Goal: Use online tool/utility

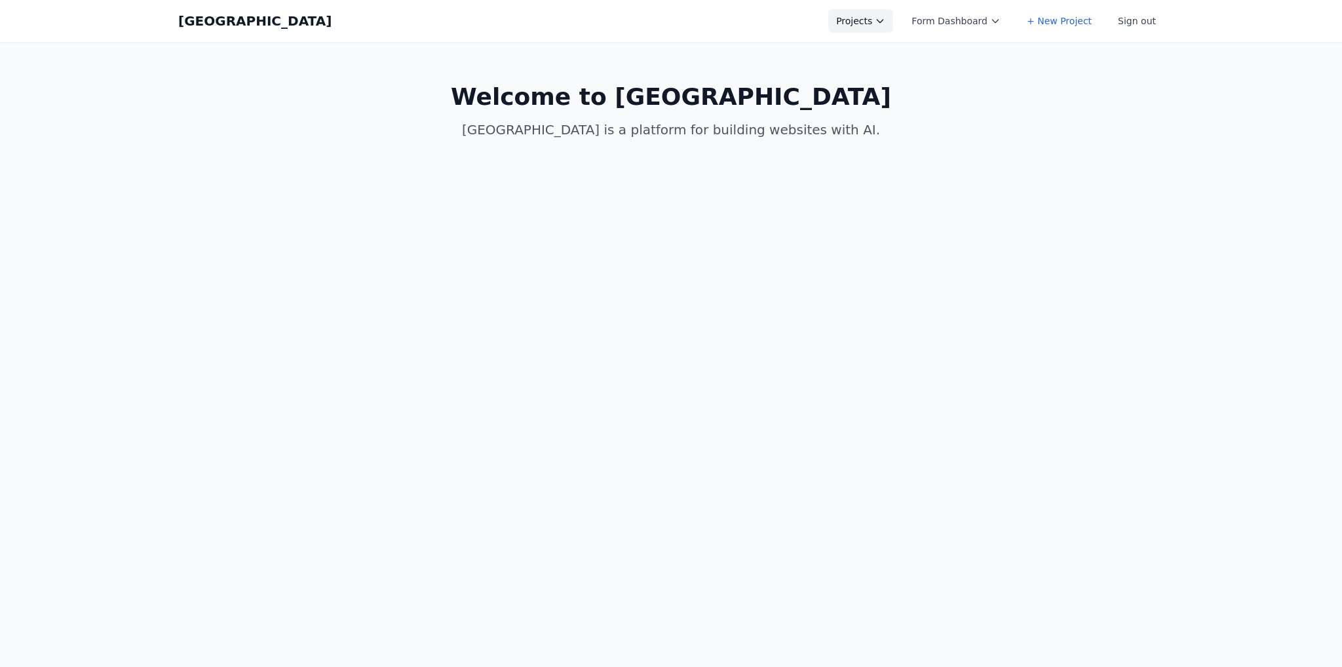
click at [850, 16] on button "Projects" at bounding box center [860, 21] width 65 height 24
click at [893, 151] on link "Asis" at bounding box center [901, 147] width 147 height 24
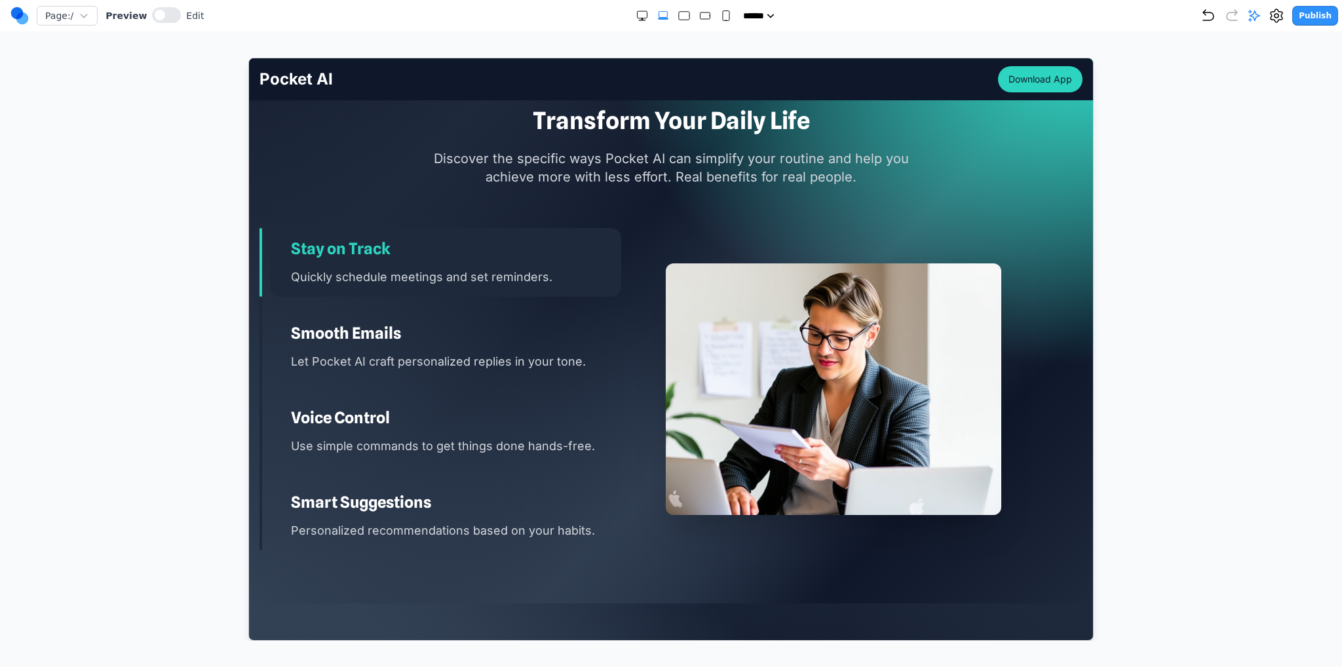
scroll to position [2031, 0]
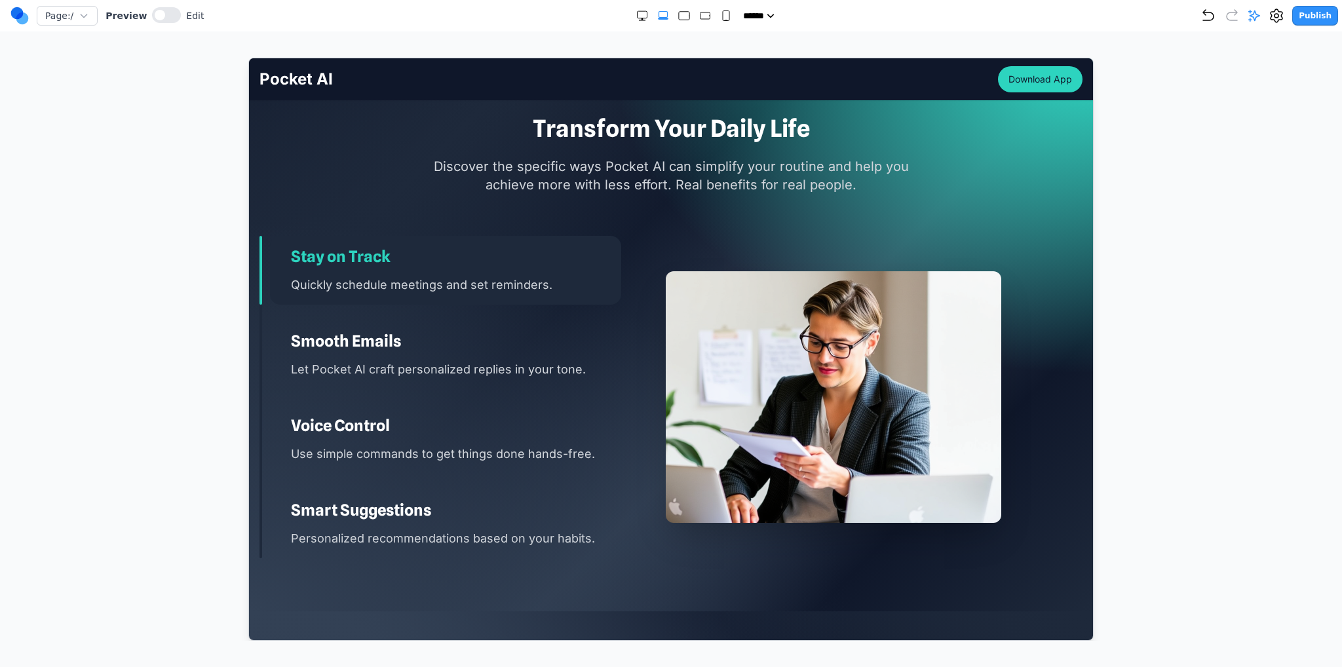
drag, startPoint x: 556, startPoint y: 344, endPoint x: 554, endPoint y: 364, distance: 20.4
click at [556, 346] on h3 "Smooth Emails" at bounding box center [455, 340] width 330 height 21
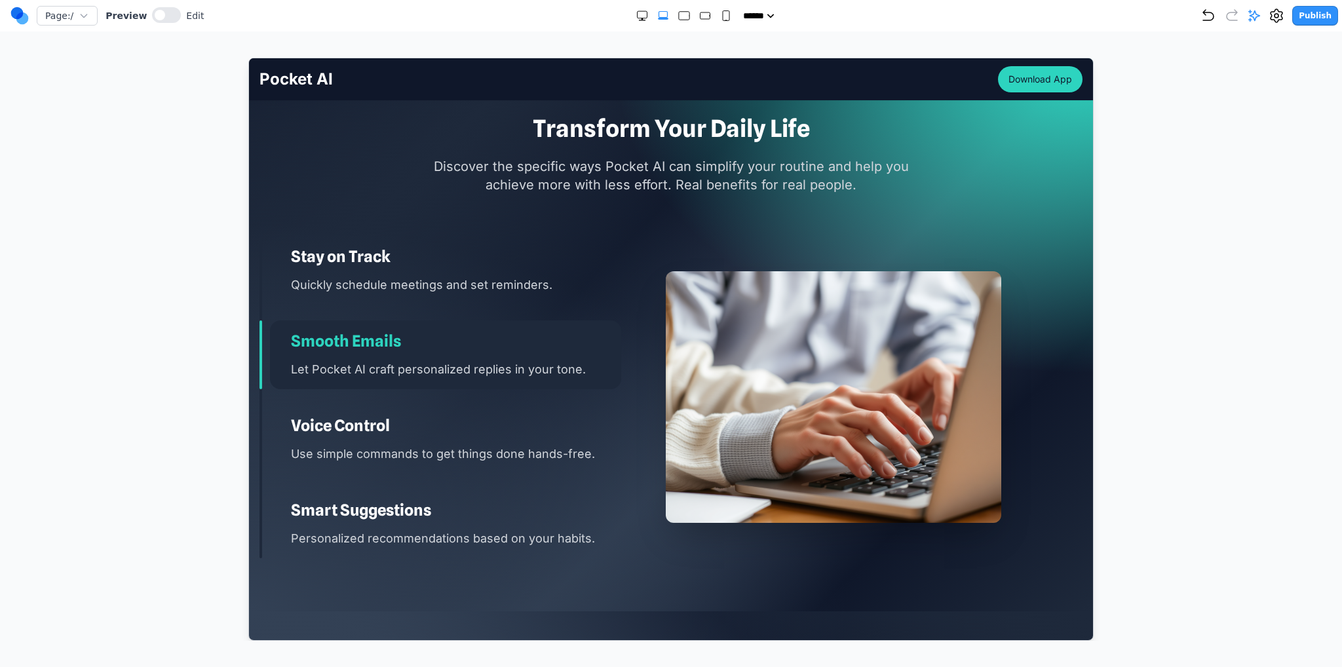
click at [550, 471] on div "Voice Control Use simple commands to get things done hands-free." at bounding box center [444, 438] width 351 height 69
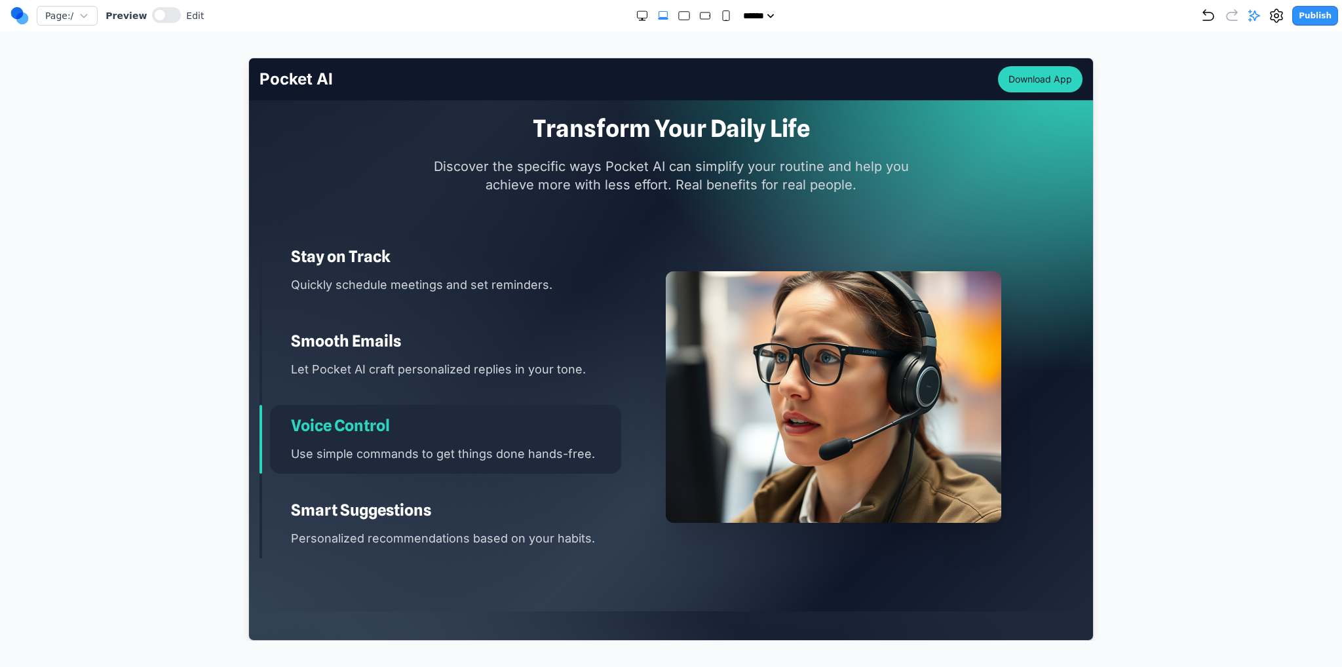
click at [556, 522] on div "Smart Suggestions Personalized recommendations based on your habits." at bounding box center [444, 523] width 351 height 69
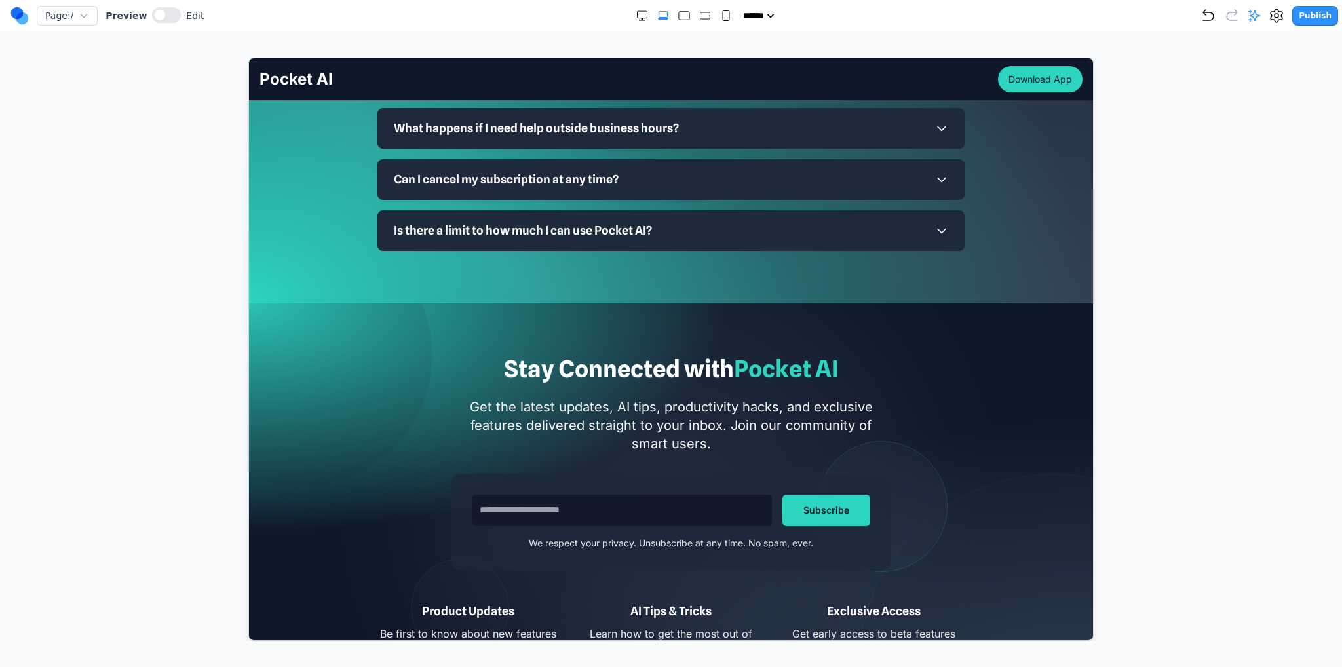
scroll to position [0, 0]
